Goal: Navigation & Orientation: Go to known website

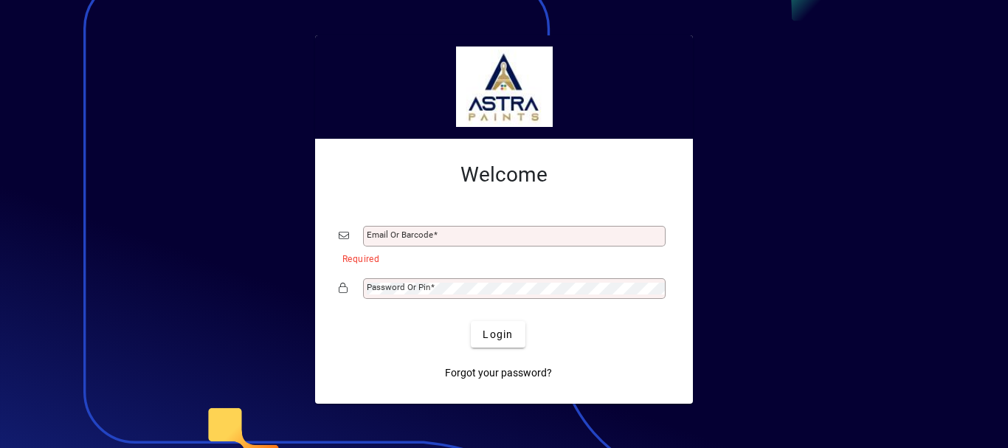
click at [435, 233] on span at bounding box center [435, 234] width 4 height 10
click at [435, 233] on input "Email or Barcode" at bounding box center [516, 236] width 298 height 12
drag, startPoint x: 0, startPoint y: 0, endPoint x: 435, endPoint y: 233, distance: 493.8
click at [435, 233] on input "Email or Barcode" at bounding box center [516, 236] width 298 height 12
type input "**********"
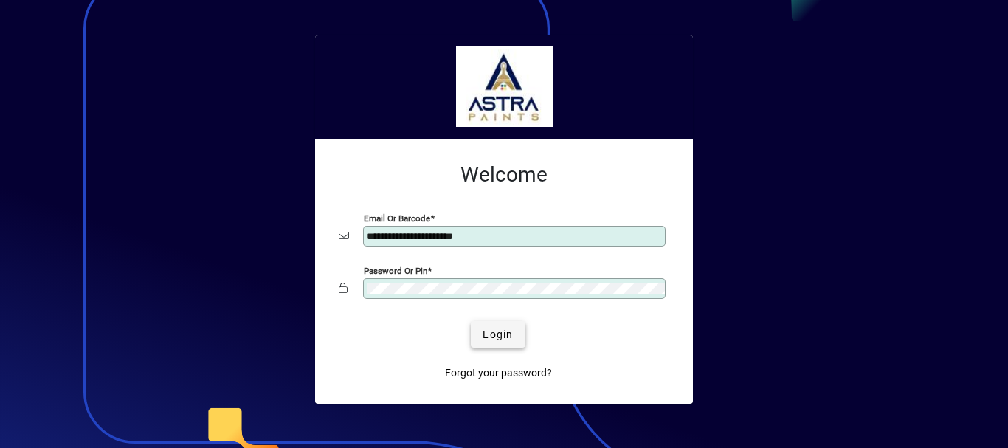
click at [503, 336] on span "Login" at bounding box center [497, 334] width 30 height 15
